Goal: Task Accomplishment & Management: Complete application form

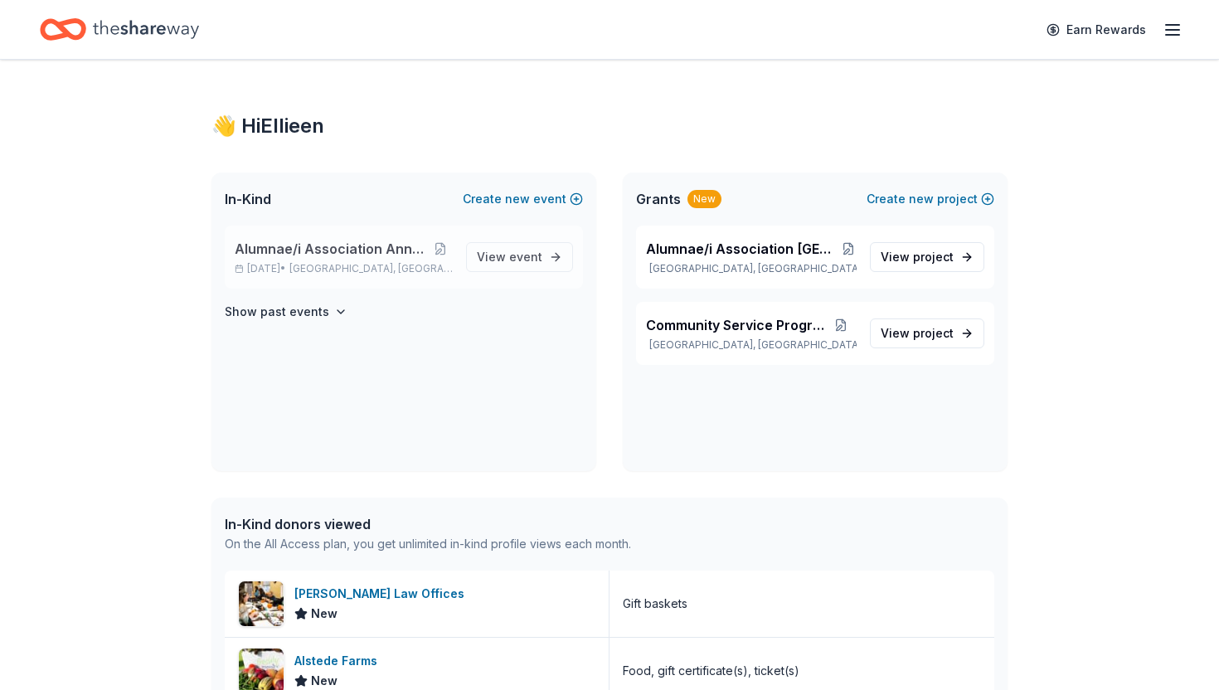
click at [317, 249] on span "Alumnae/i Association Annual Luncheon" at bounding box center [332, 249] width 194 height 20
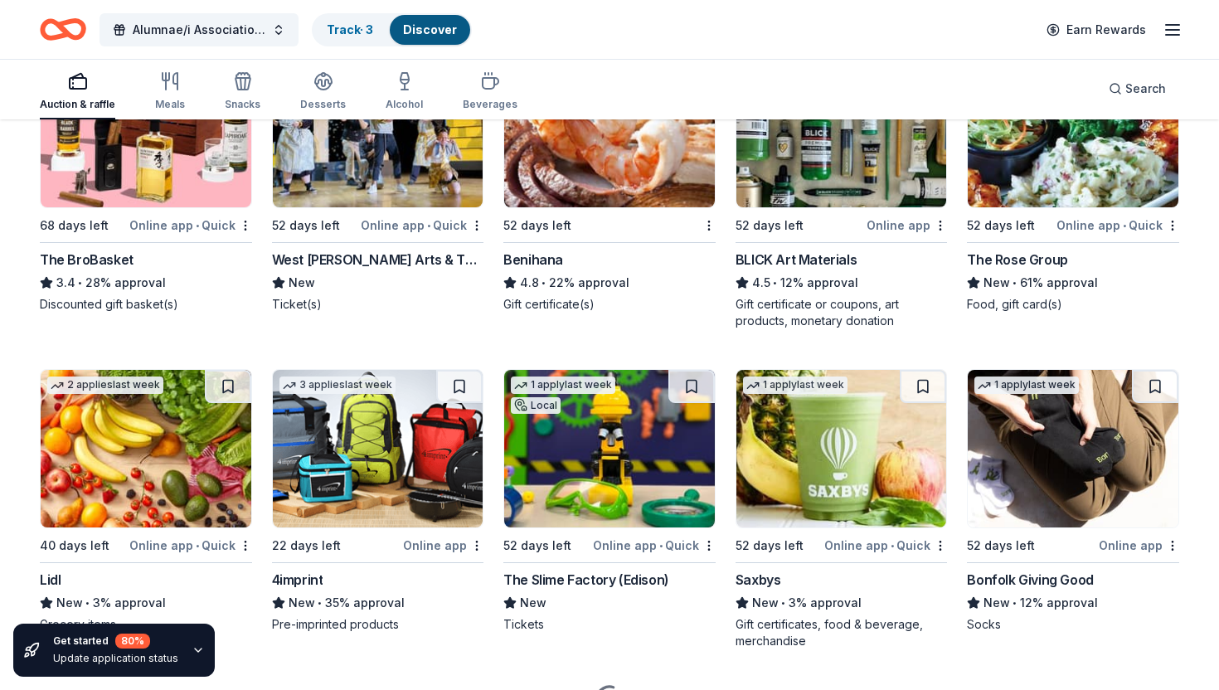
scroll to position [3442, 0]
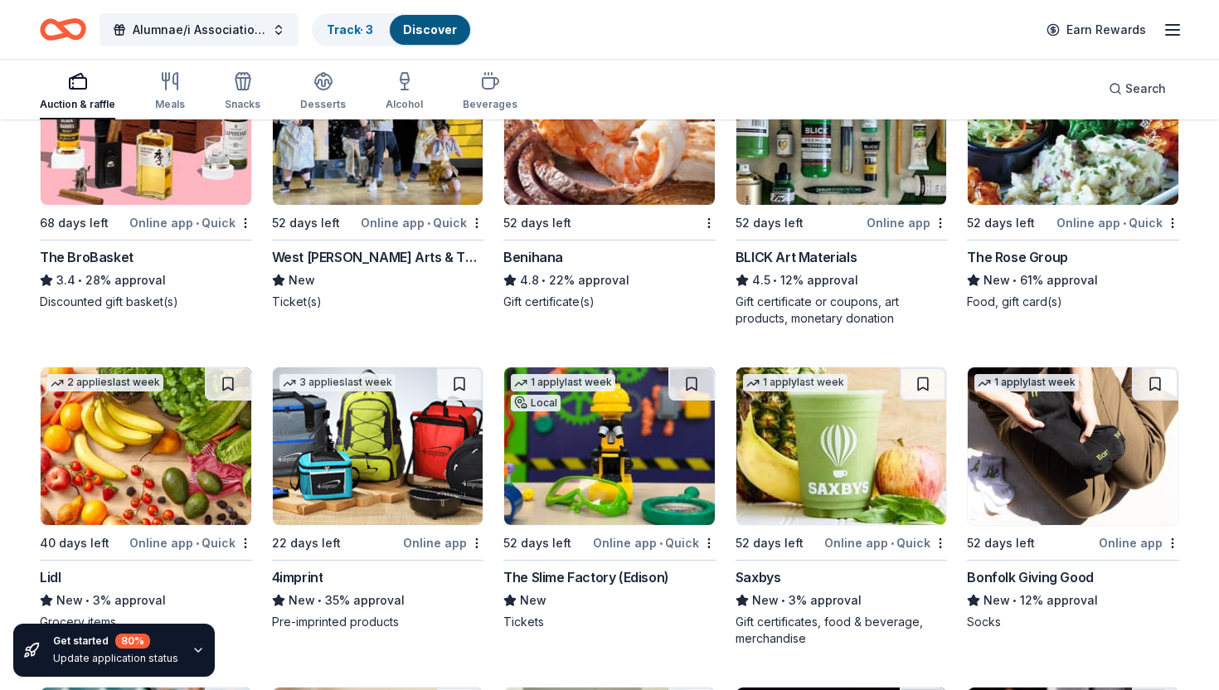
click at [575, 182] on img at bounding box center [609, 126] width 211 height 158
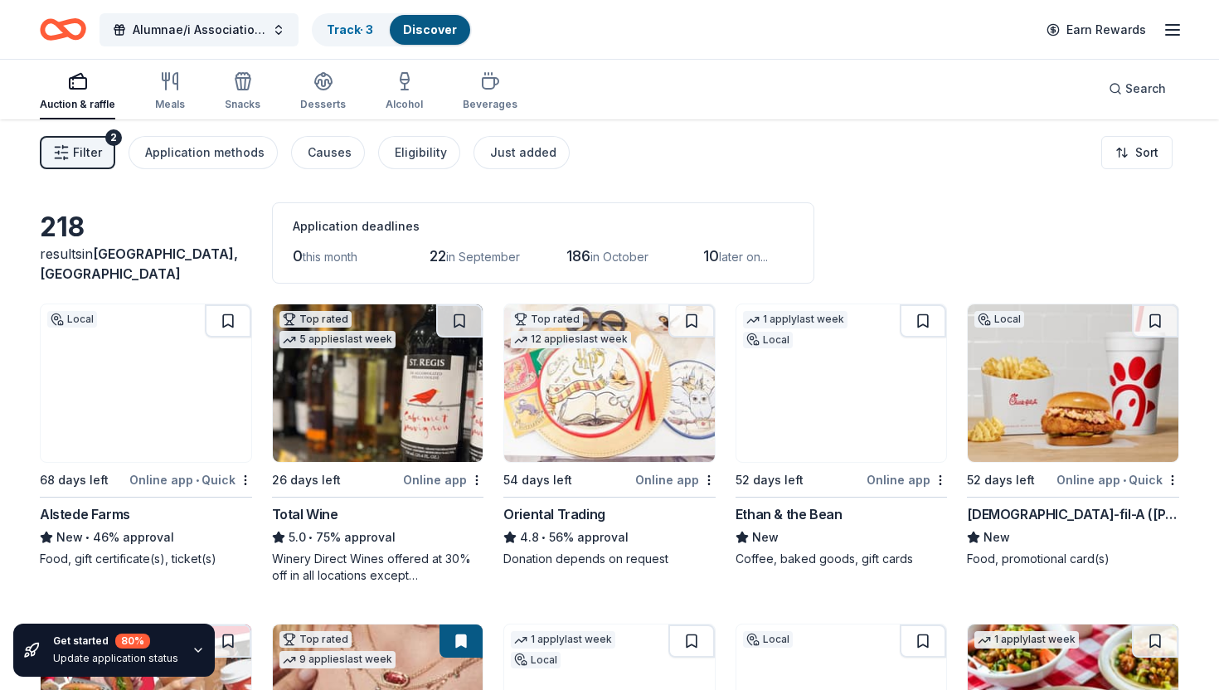
scroll to position [0, 0]
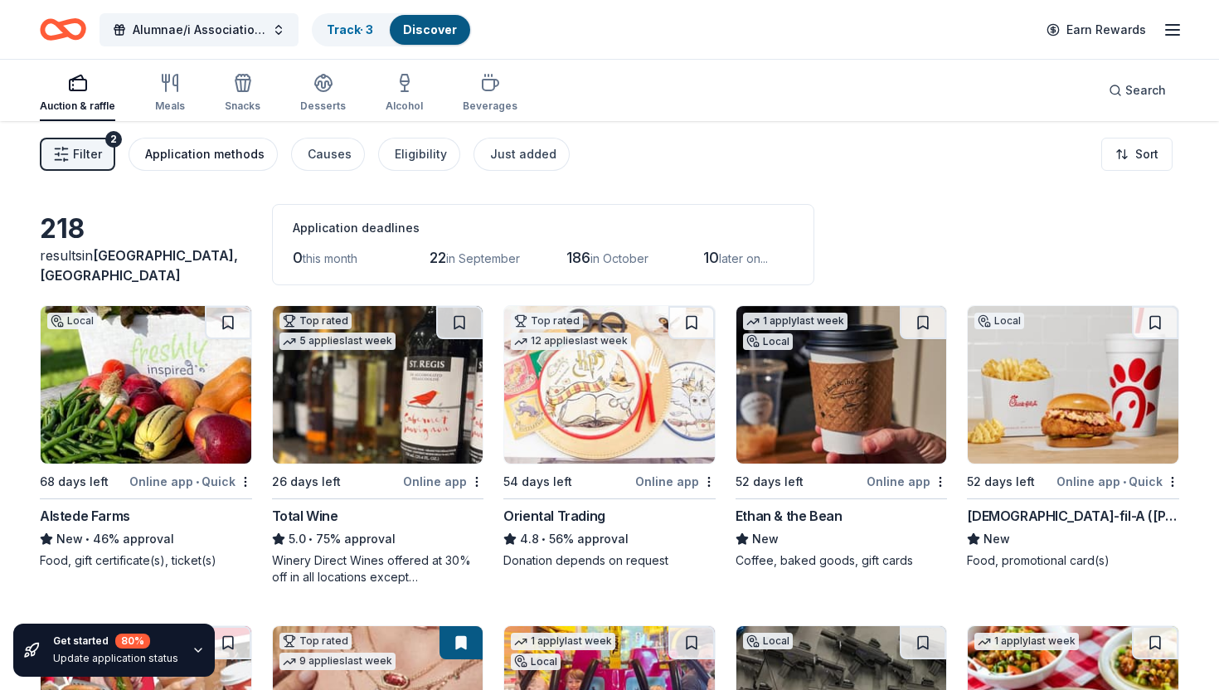
click at [180, 159] on div "Application methods" at bounding box center [204, 154] width 119 height 20
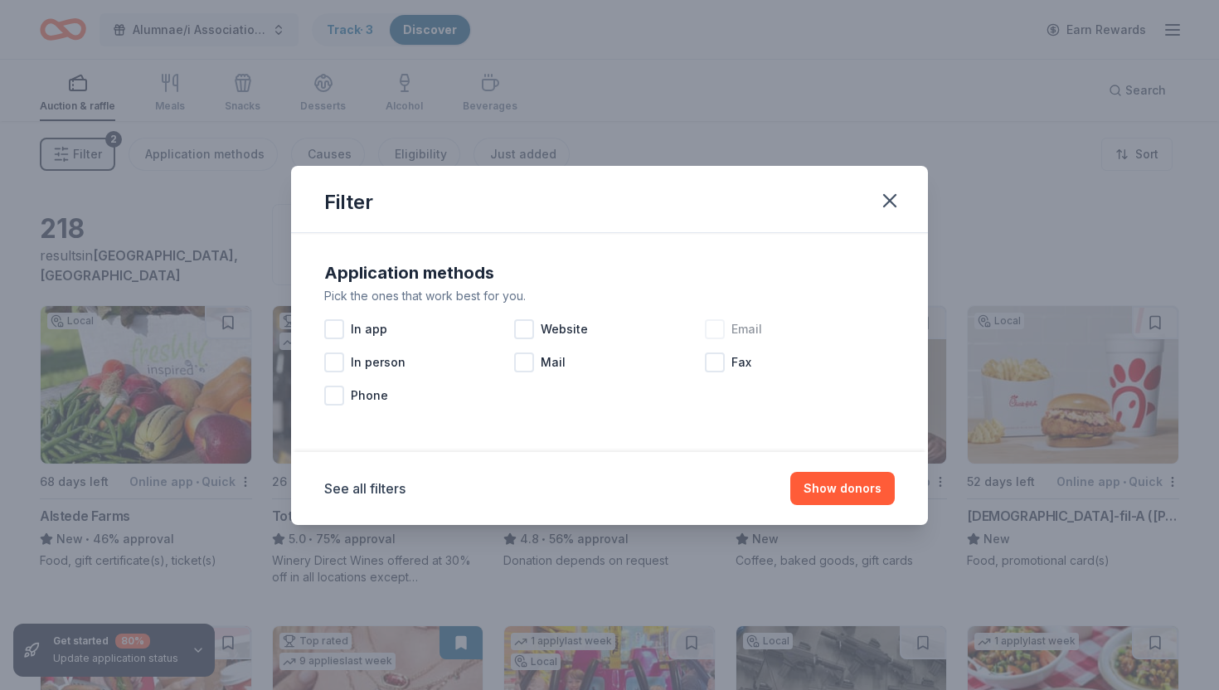
click at [720, 327] on div at bounding box center [715, 329] width 20 height 20
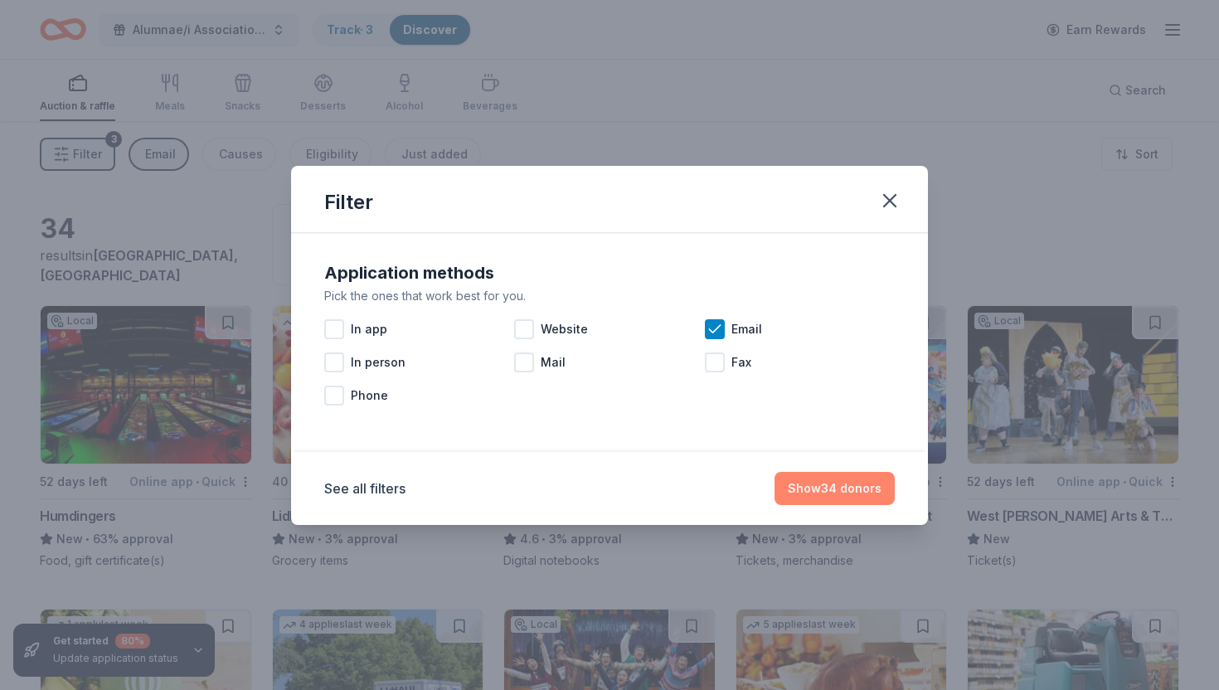
click at [846, 488] on button "Show 34 donors" at bounding box center [834, 488] width 120 height 33
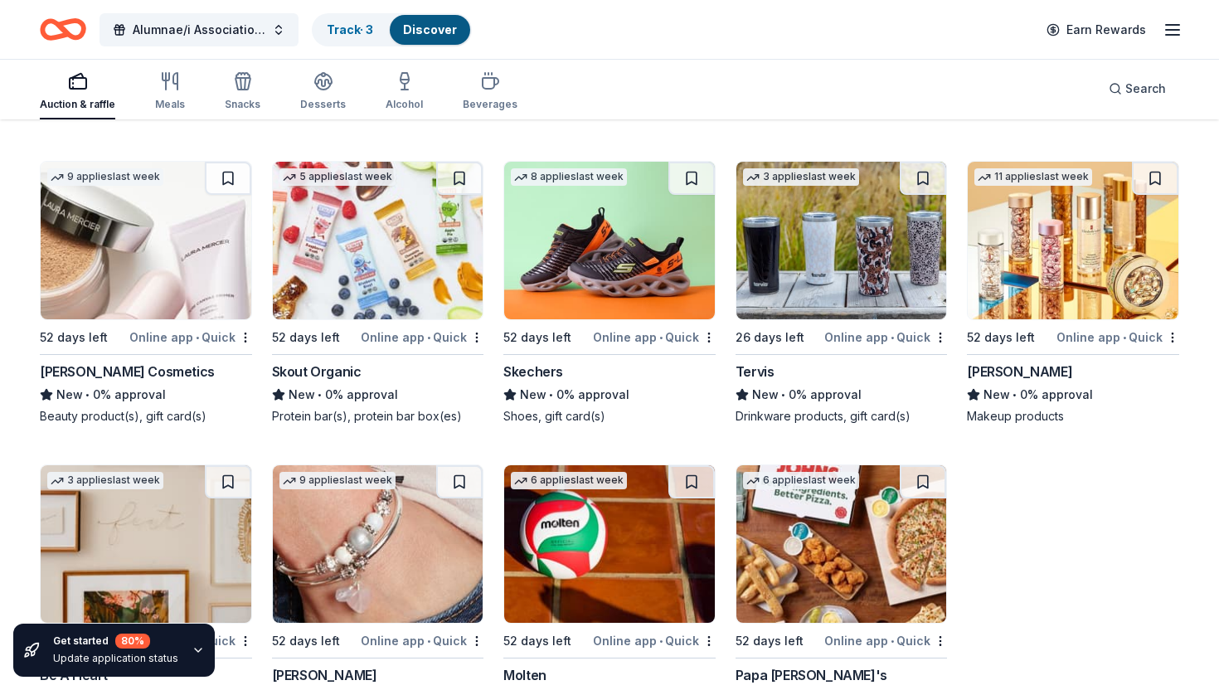
scroll to position [1728, 0]
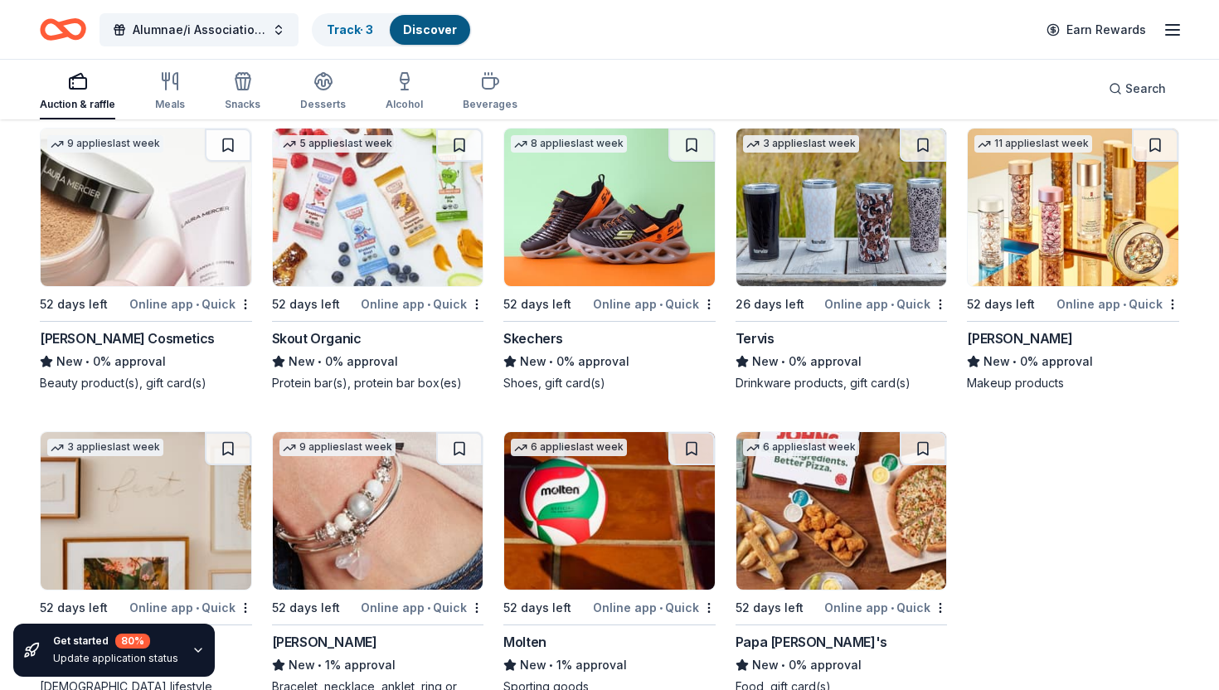
click at [618, 310] on div "Online app • Quick" at bounding box center [654, 303] width 123 height 21
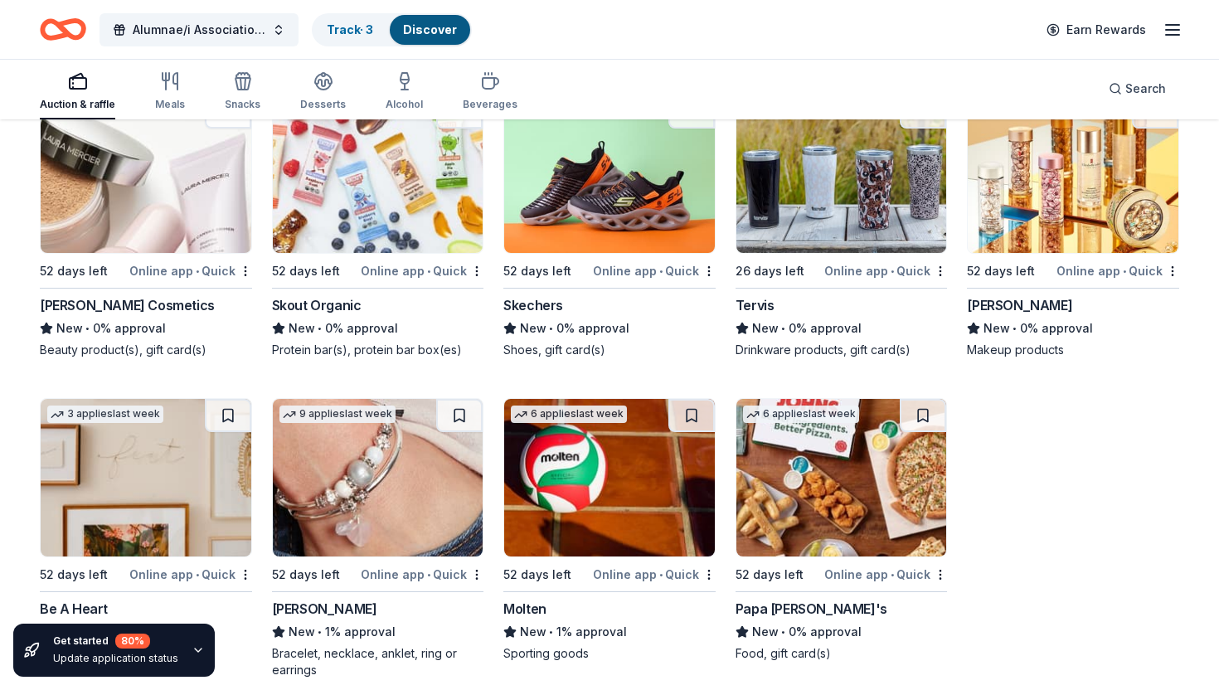
scroll to position [1783, 0]
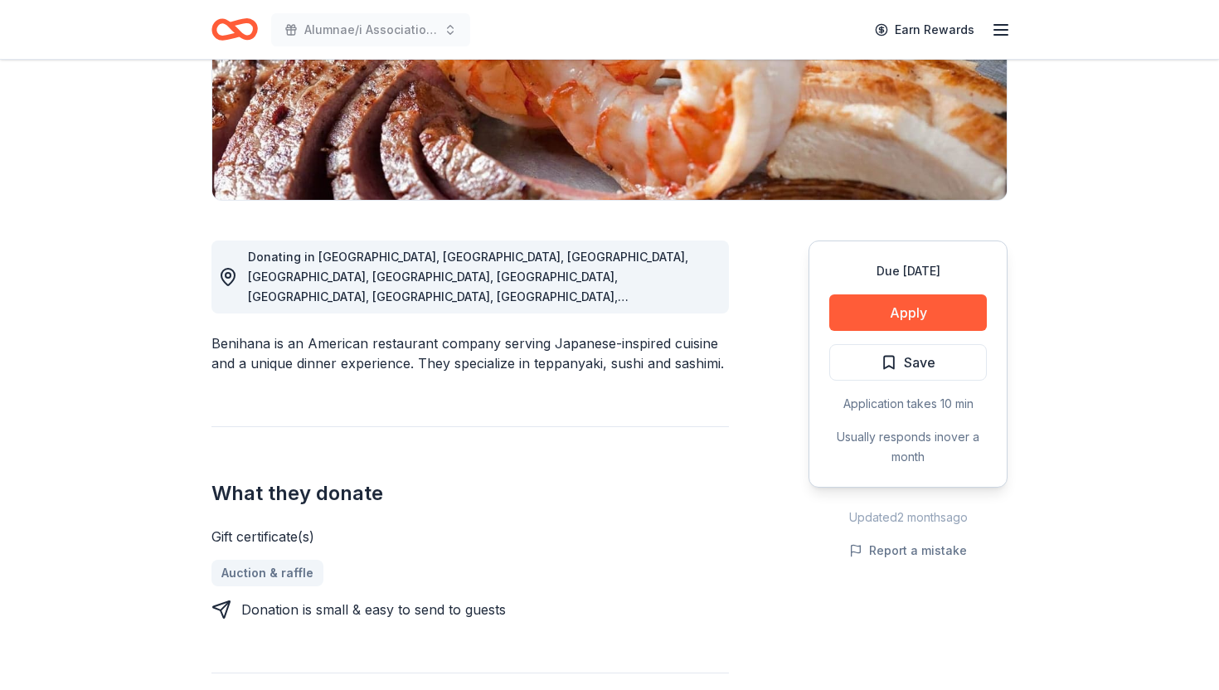
scroll to position [298, 0]
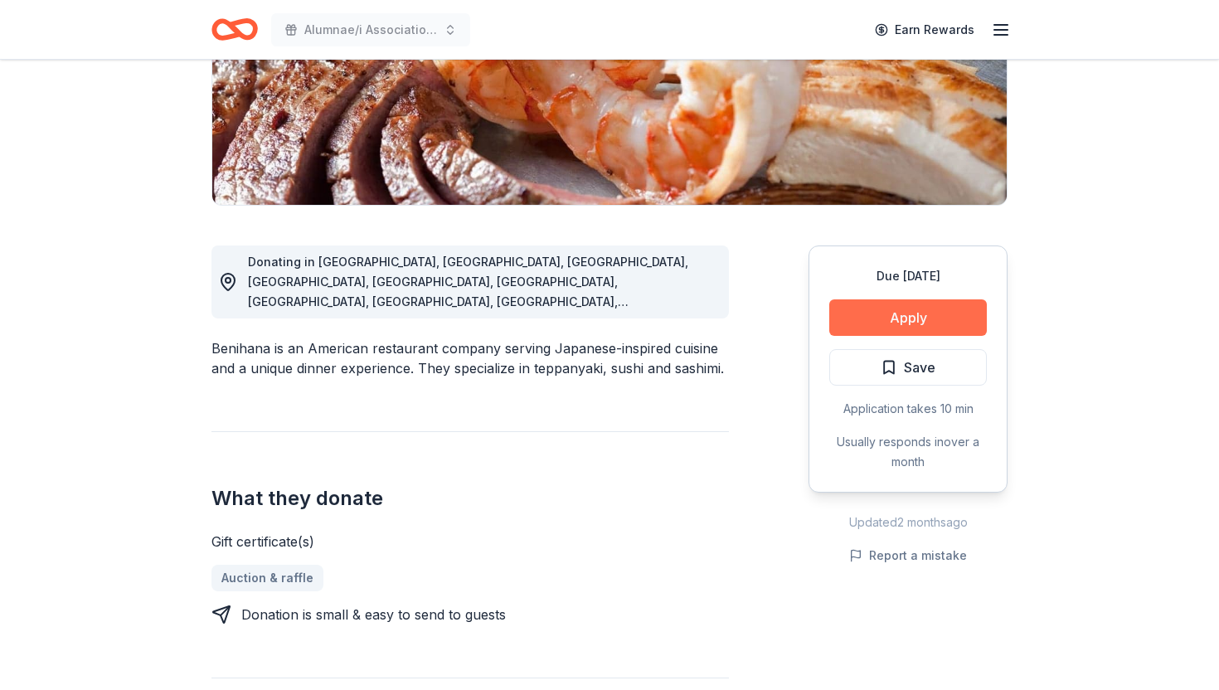
click at [881, 326] on button "Apply" at bounding box center [908, 317] width 158 height 36
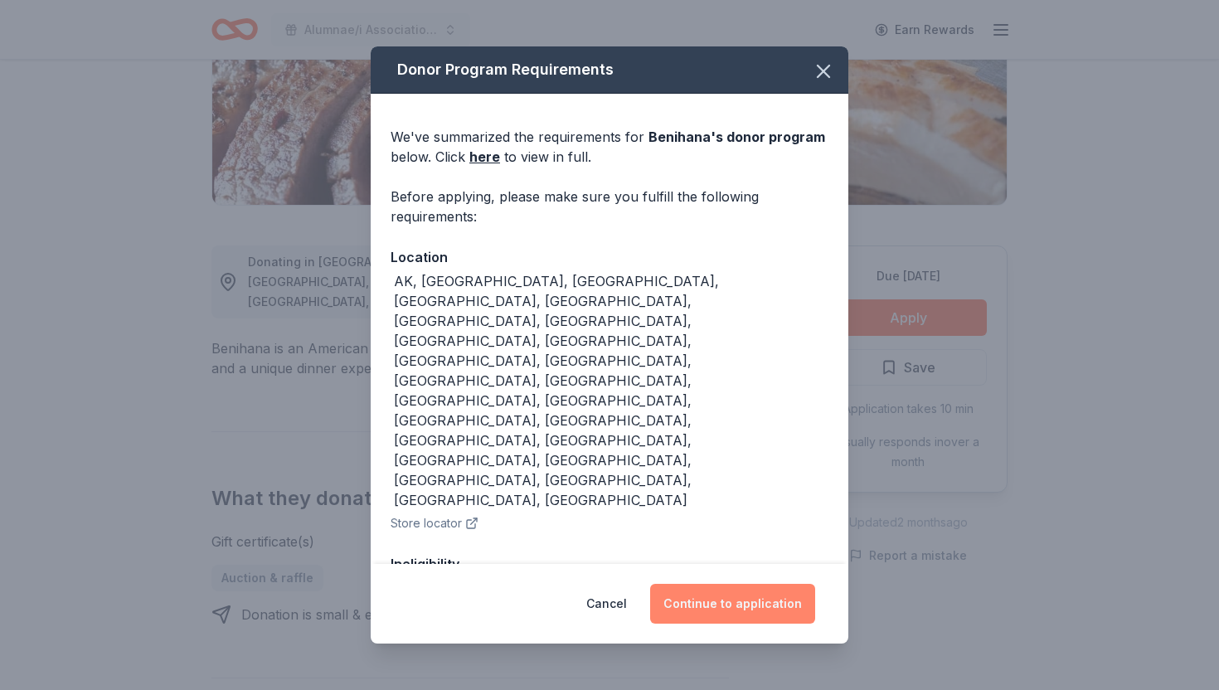
click at [730, 607] on button "Continue to application" at bounding box center [732, 604] width 165 height 40
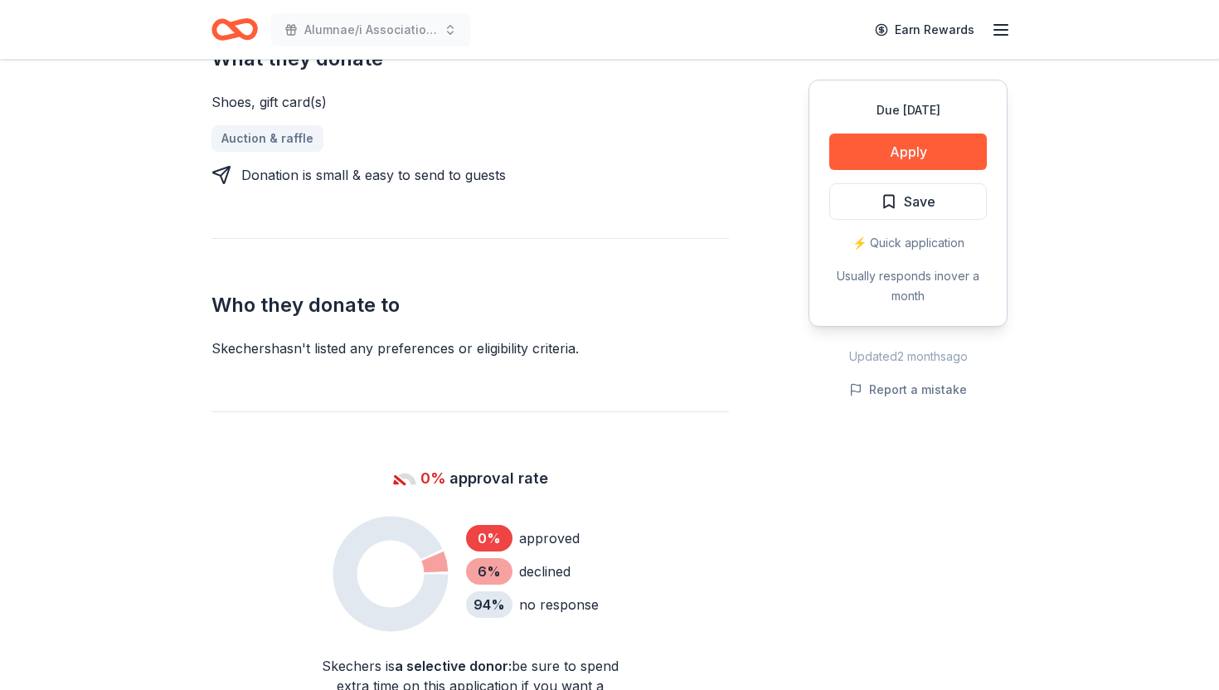
scroll to position [696, 0]
